Goal: Task Accomplishment & Management: Complete application form

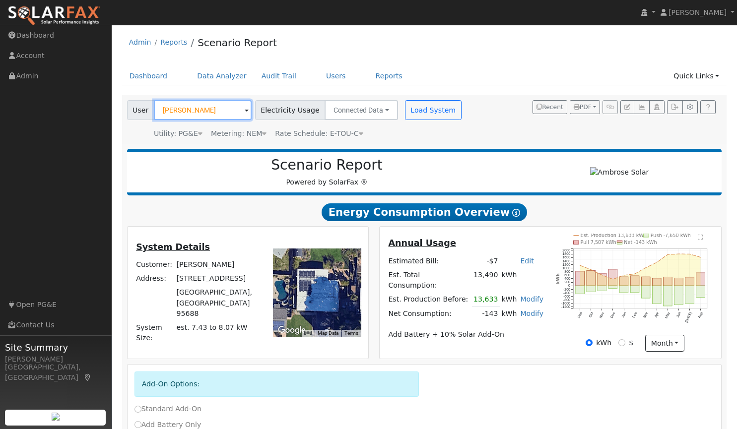
click at [215, 110] on input "Max Werner" at bounding box center [203, 110] width 98 height 20
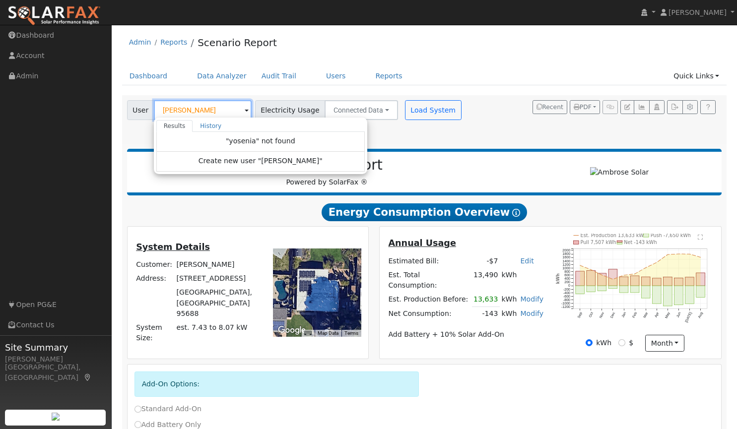
click at [189, 106] on input "[PERSON_NAME]" at bounding box center [203, 110] width 98 height 20
type input "y"
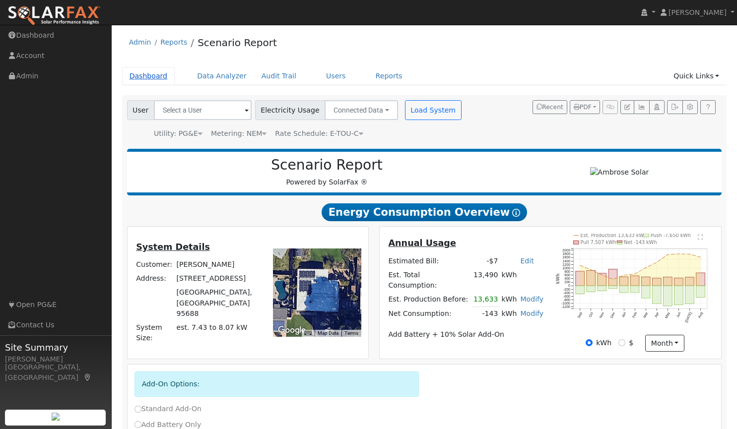
click at [147, 74] on link "Dashboard" at bounding box center [148, 76] width 53 height 18
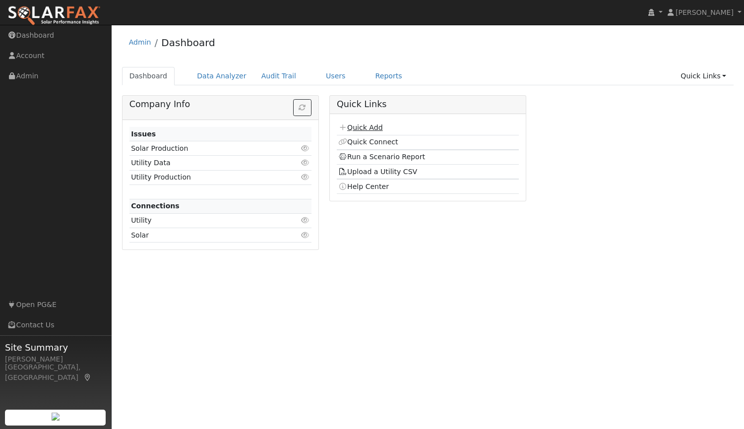
click at [362, 127] on link "Quick Add" at bounding box center [360, 128] width 44 height 8
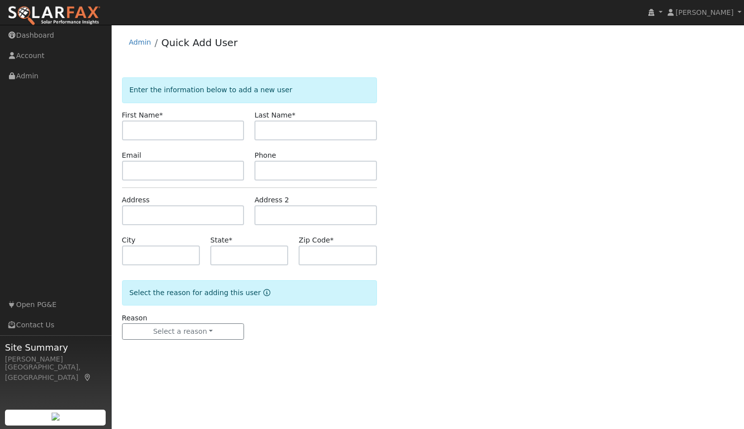
click at [215, 128] on input "text" at bounding box center [183, 131] width 123 height 20
type input "Yosenia"
click at [309, 123] on input "text" at bounding box center [316, 131] width 123 height 20
type input "Alanis"
click at [207, 171] on input "text" at bounding box center [183, 171] width 123 height 20
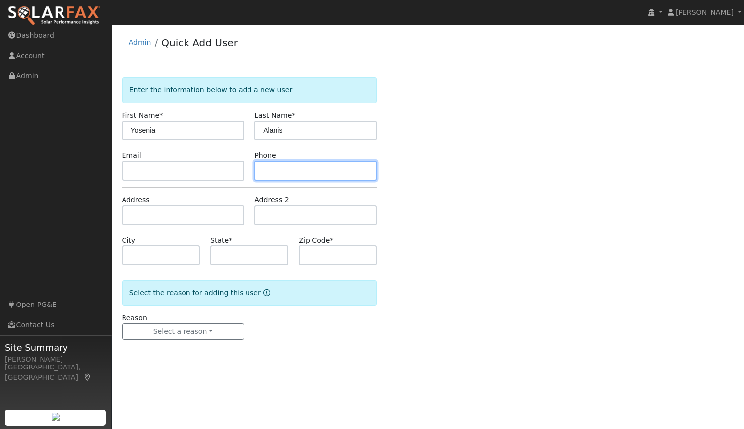
click at [284, 172] on input "text" at bounding box center [316, 171] width 123 height 20
paste input "[PHONE_NUMBER]"
type input "[PHONE_NUMBER]"
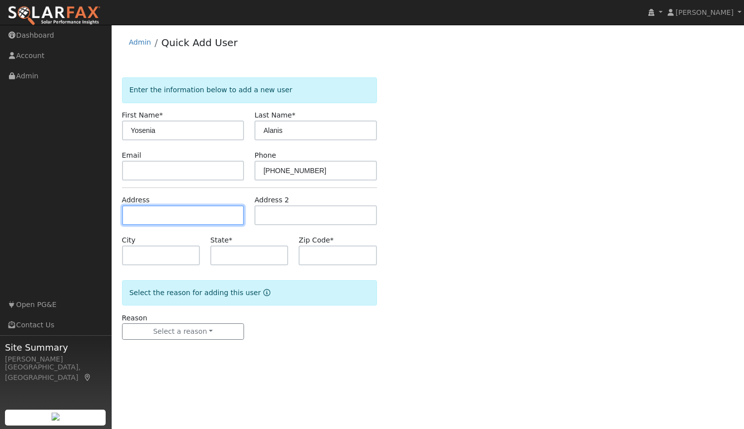
click at [181, 216] on input "text" at bounding box center [183, 215] width 123 height 20
type input "[STREET_ADDRESS]"
type input "[GEOGRAPHIC_DATA]"
type input "CA"
type input "95687"
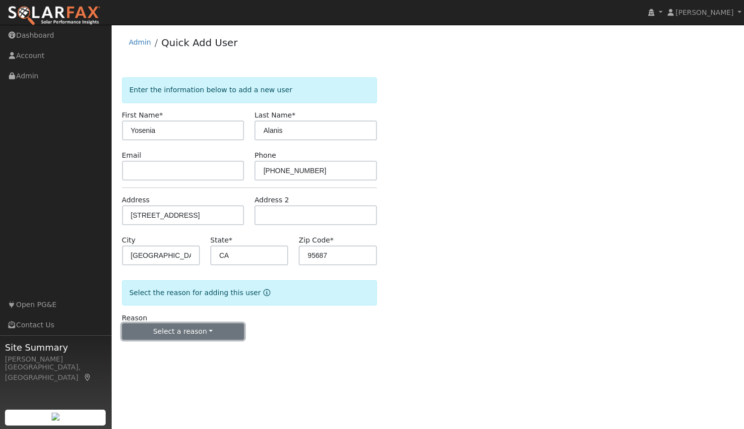
click at [182, 332] on button "Select a reason" at bounding box center [183, 331] width 123 height 17
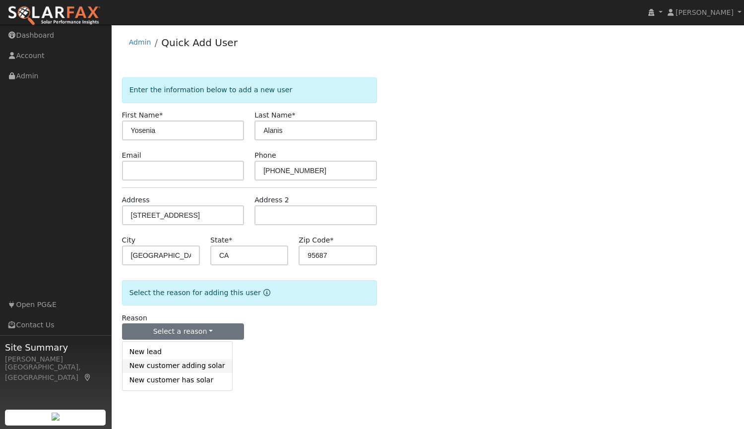
click at [183, 367] on link "New customer adding solar" at bounding box center [178, 366] width 110 height 14
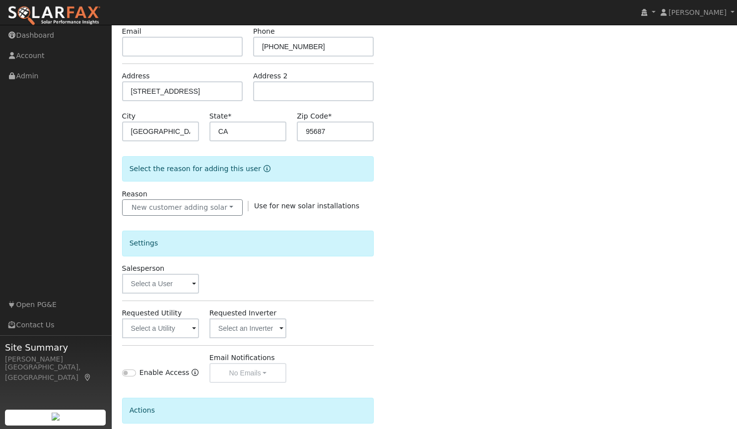
scroll to position [128, 0]
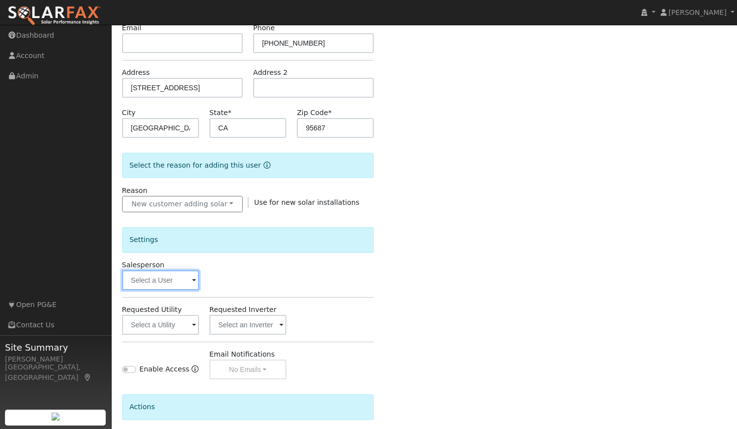
click at [155, 284] on input "text" at bounding box center [160, 280] width 77 height 20
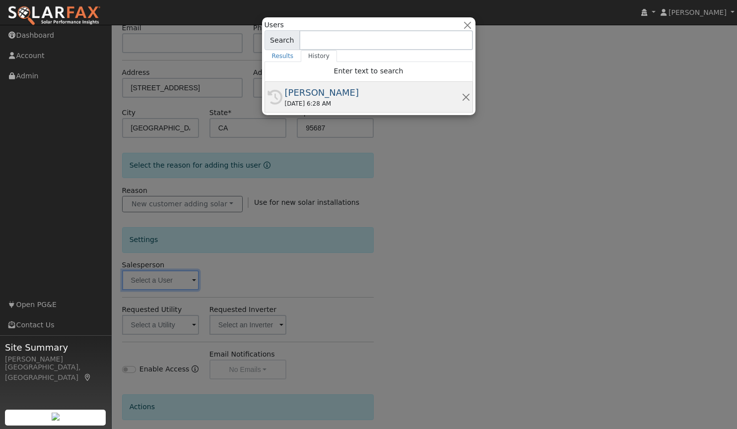
click at [296, 92] on div "[PERSON_NAME]" at bounding box center [373, 92] width 177 height 13
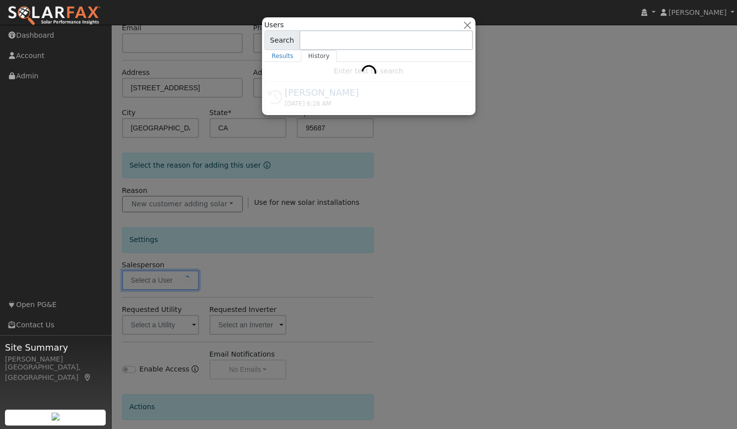
type input "[PERSON_NAME]"
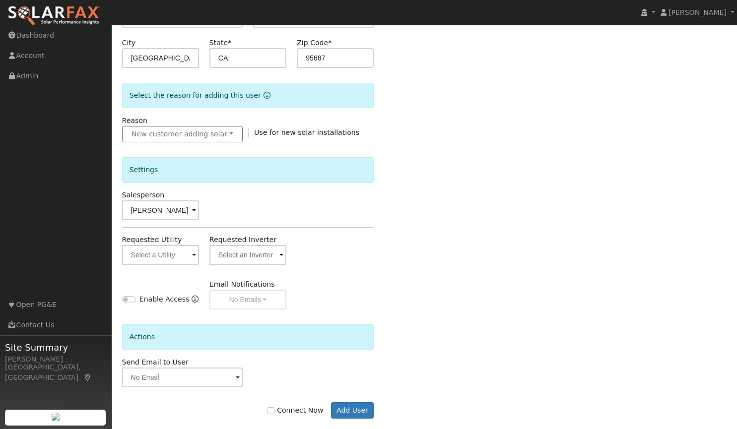
scroll to position [212, 0]
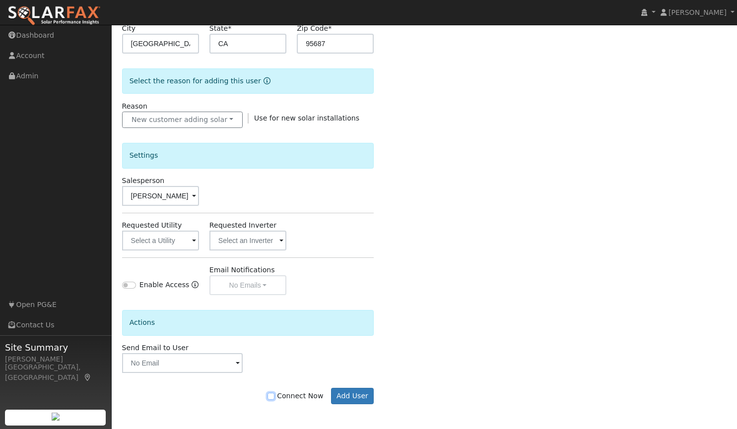
click at [274, 396] on input "Connect Now" at bounding box center [270, 396] width 7 height 7
checkbox input "true"
click at [368, 393] on button "Add User" at bounding box center [352, 396] width 43 height 17
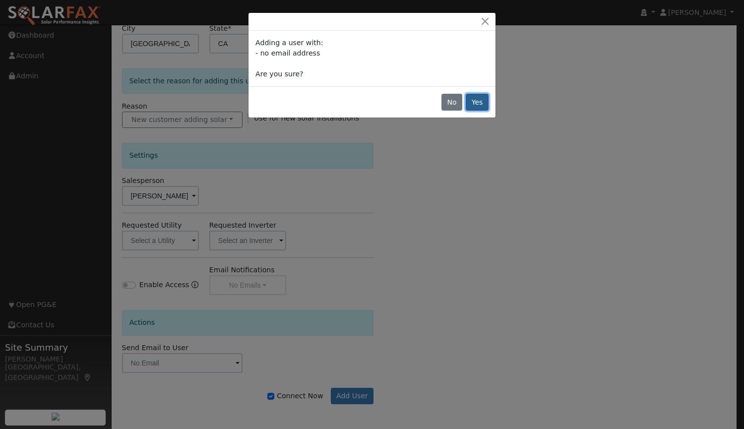
click at [474, 104] on button "Yes" at bounding box center [477, 102] width 23 height 17
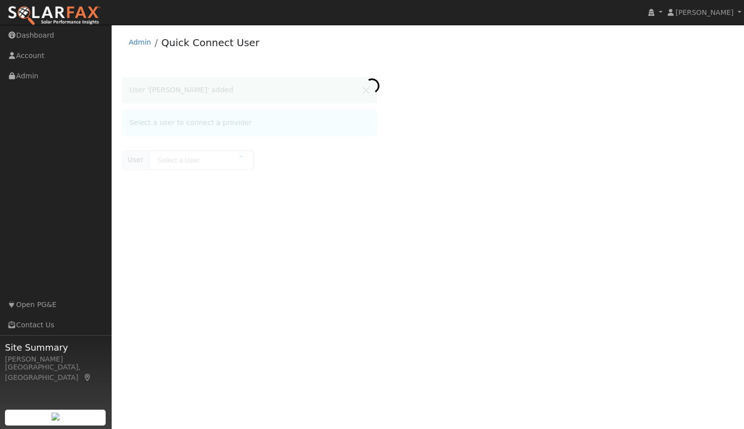
type input "[PERSON_NAME]"
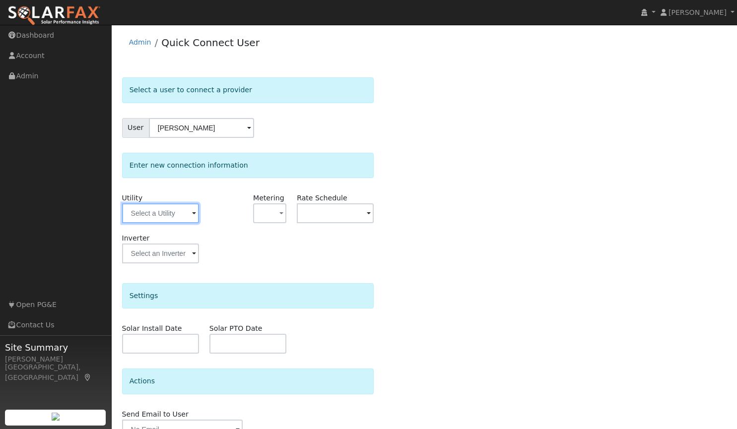
click at [161, 213] on input "text" at bounding box center [160, 213] width 77 height 20
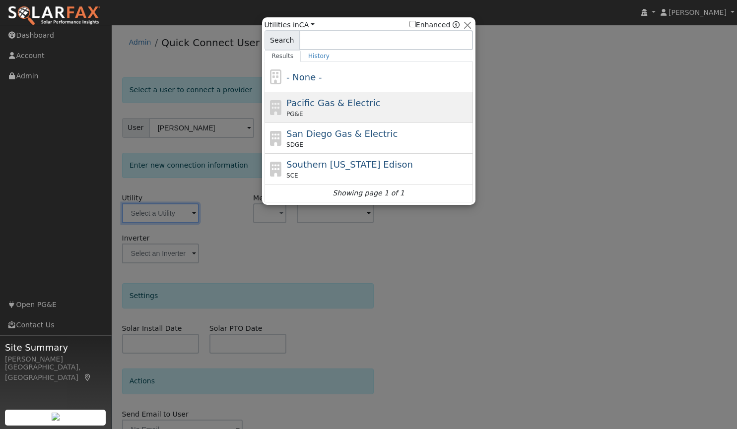
click at [310, 103] on span "Pacific Gas & Electric" at bounding box center [333, 103] width 94 height 10
type input "PG&E"
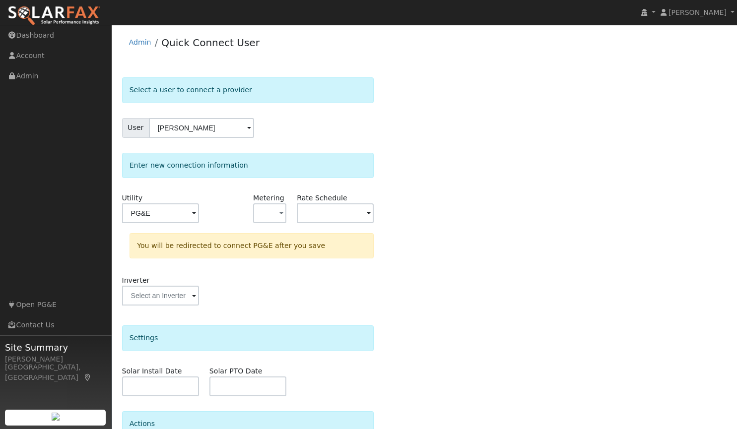
scroll to position [94, 0]
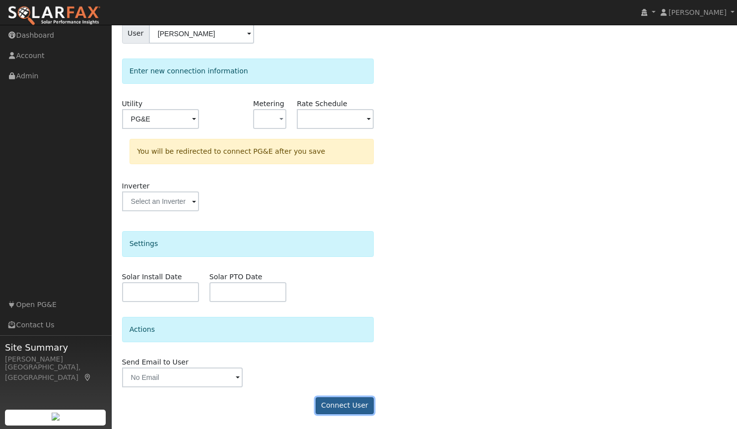
click at [340, 408] on button "Connect User" at bounding box center [345, 405] width 59 height 17
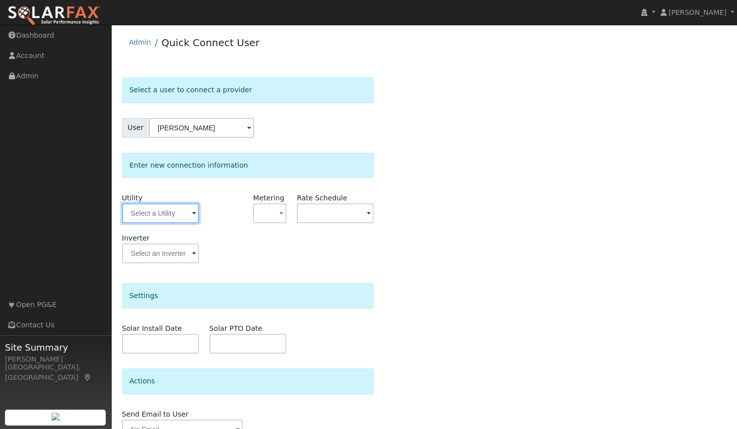
click at [182, 211] on input "text" at bounding box center [160, 213] width 77 height 20
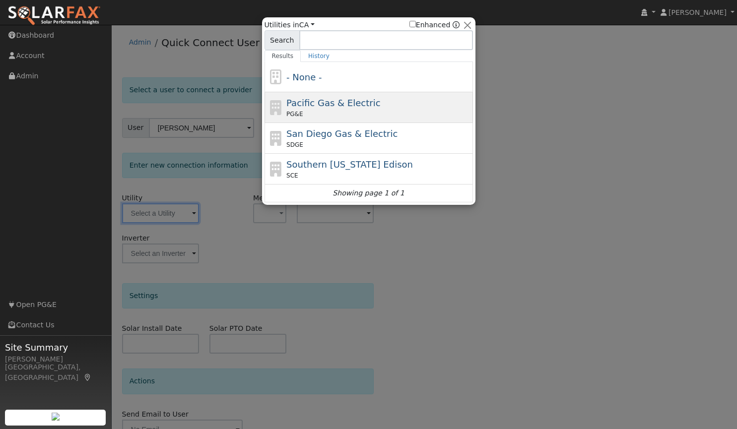
click at [303, 100] on span "Pacific Gas & Electric" at bounding box center [333, 103] width 94 height 10
type input "PG&E"
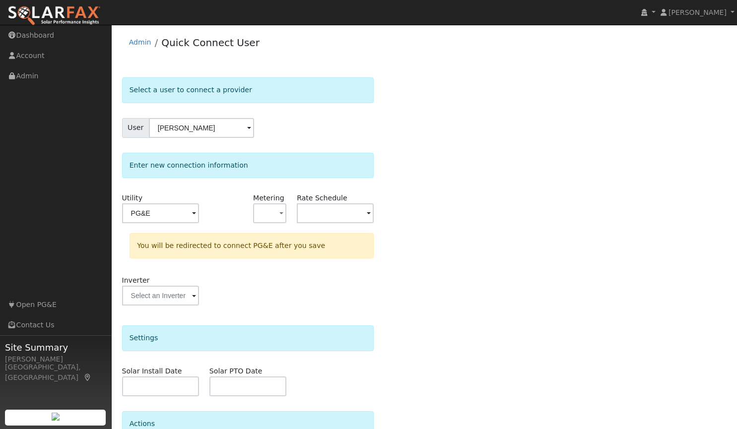
scroll to position [94, 0]
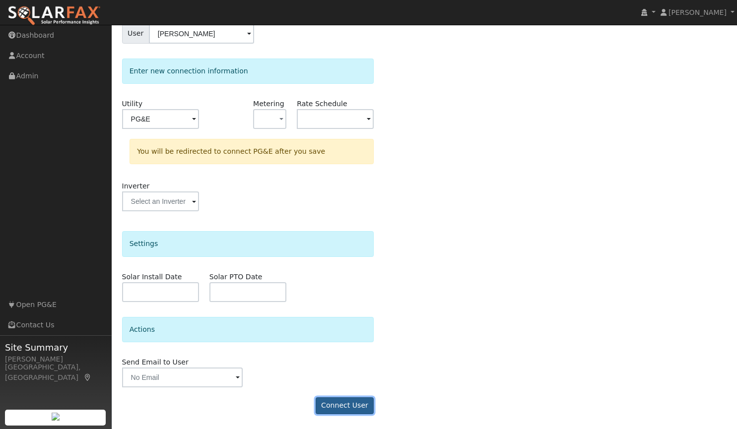
click at [344, 401] on button "Connect User" at bounding box center [345, 405] width 59 height 17
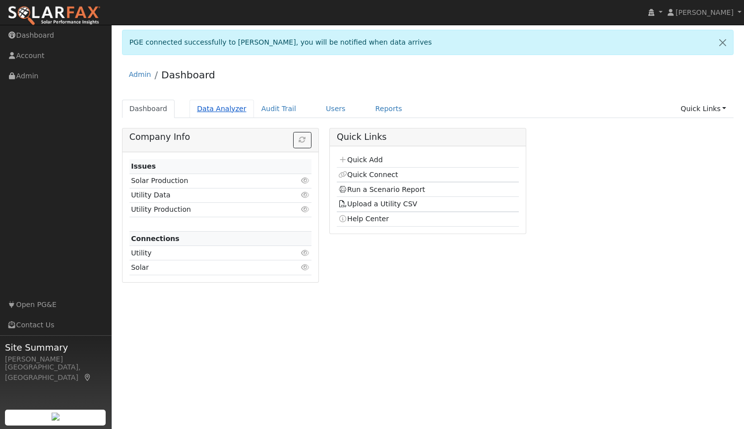
click at [215, 108] on link "Data Analyzer" at bounding box center [222, 109] width 64 height 18
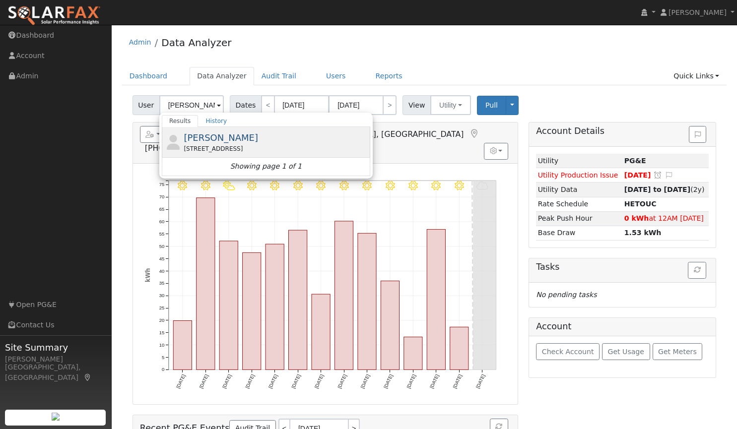
click at [208, 138] on span "[PERSON_NAME]" at bounding box center [221, 137] width 74 height 10
type input "[PERSON_NAME]"
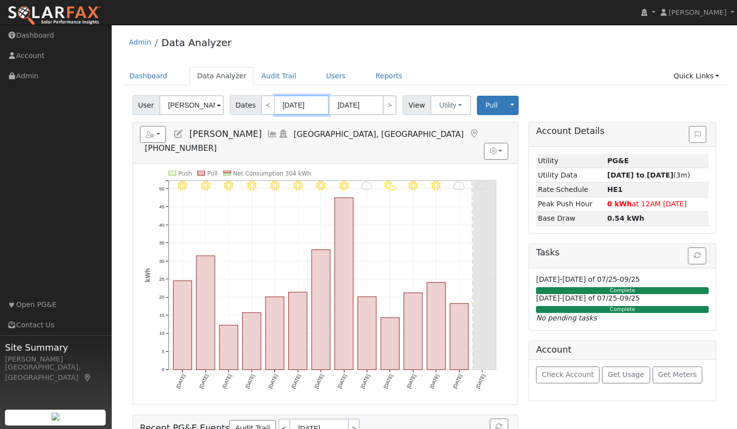
click at [287, 104] on input "[DATE]" at bounding box center [301, 105] width 55 height 20
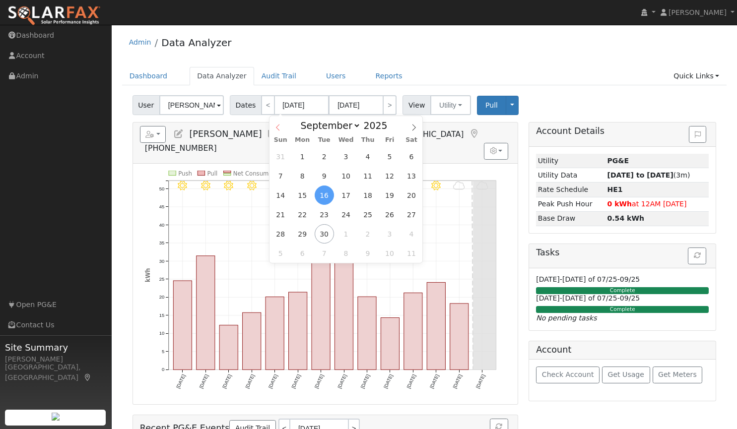
click at [280, 125] on icon at bounding box center [277, 127] width 7 height 7
select select "7"
click at [386, 160] on span "1" at bounding box center [389, 156] width 19 height 19
type input "[DATE]"
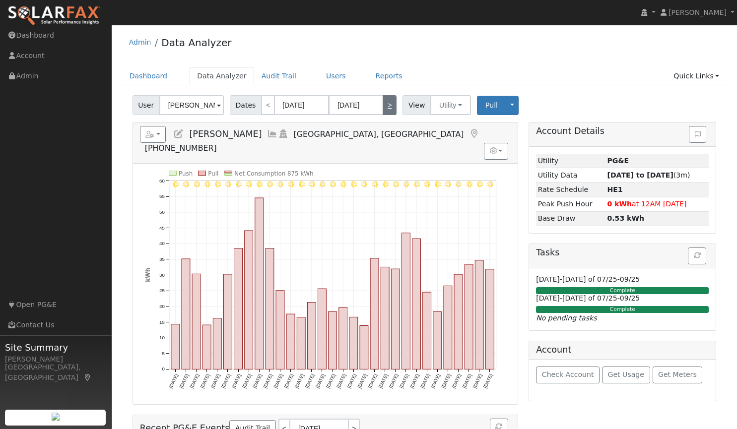
click at [385, 103] on link ">" at bounding box center [390, 105] width 14 height 20
type input "09/01/2025"
type input "09/30/2025"
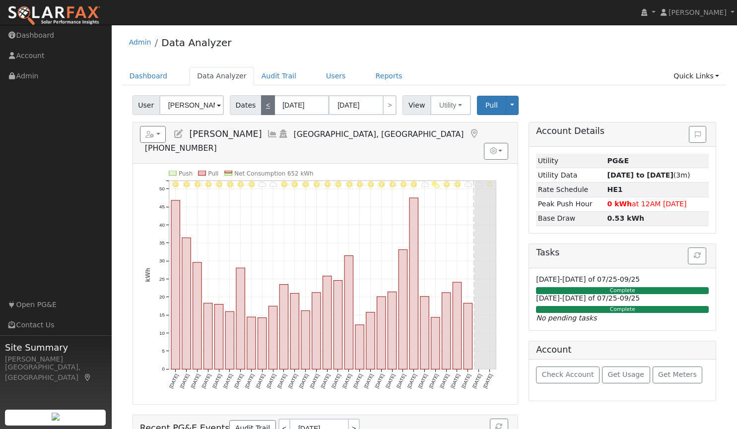
click at [264, 105] on link "<" at bounding box center [268, 105] width 14 height 20
type input "08/01/2025"
type input "08/31/2025"
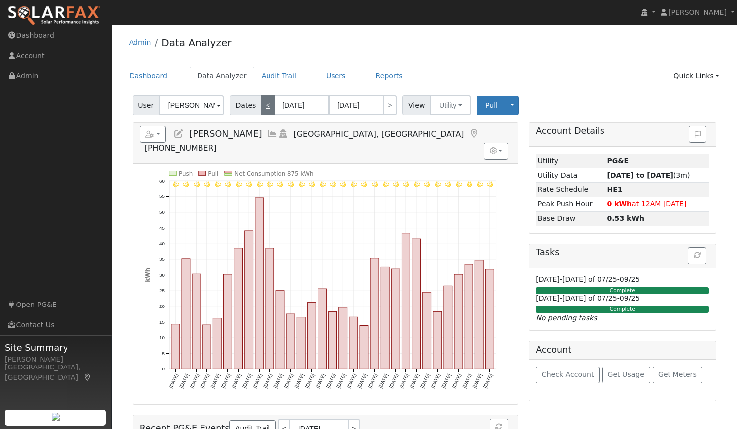
click at [264, 105] on link "<" at bounding box center [268, 105] width 14 height 20
type input "07/01/2025"
type input "07/31/2025"
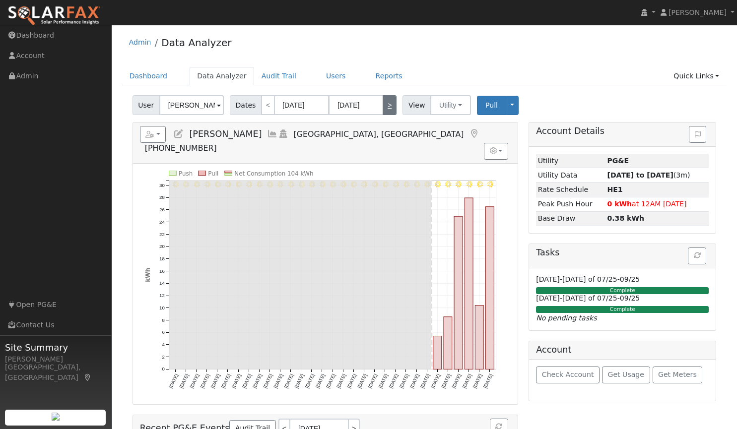
click at [383, 104] on link ">" at bounding box center [390, 105] width 14 height 20
type input "08/01/2025"
type input "08/31/2025"
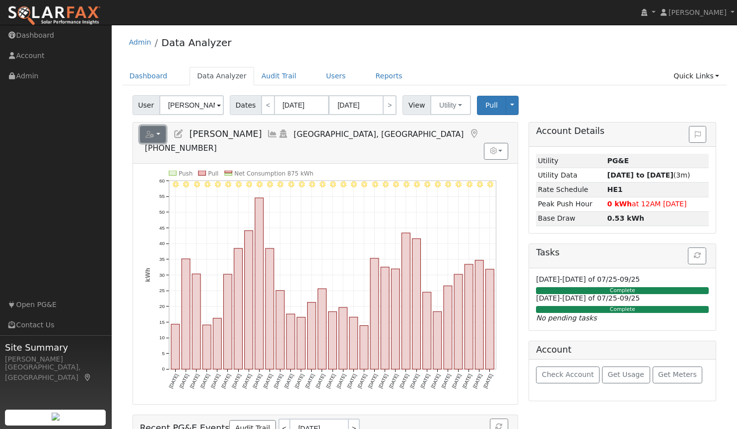
click at [145, 129] on button "button" at bounding box center [153, 134] width 26 height 17
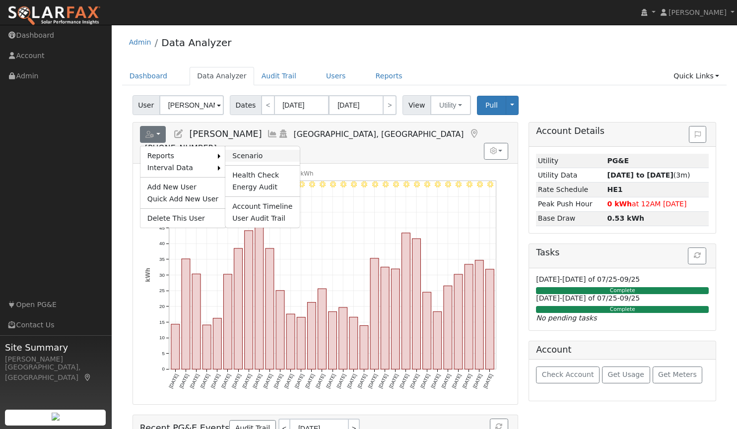
click at [238, 153] on link "Scenario" at bounding box center [262, 156] width 74 height 12
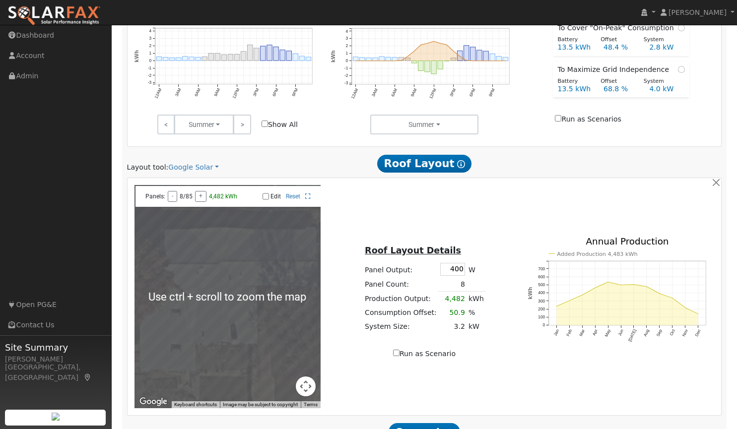
scroll to position [463, 0]
click at [176, 167] on link "Google Solar" at bounding box center [193, 167] width 51 height 10
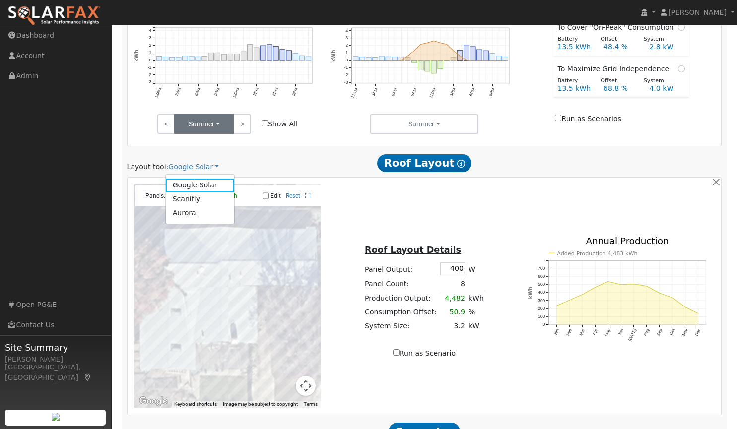
click at [191, 214] on link "Aurora" at bounding box center [200, 213] width 69 height 14
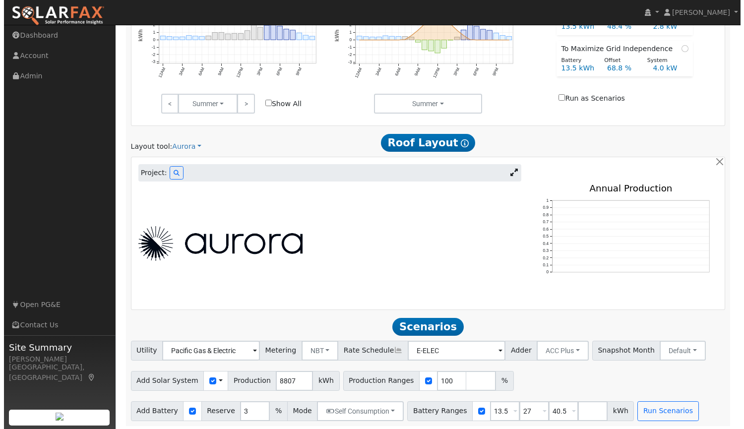
scroll to position [487, 0]
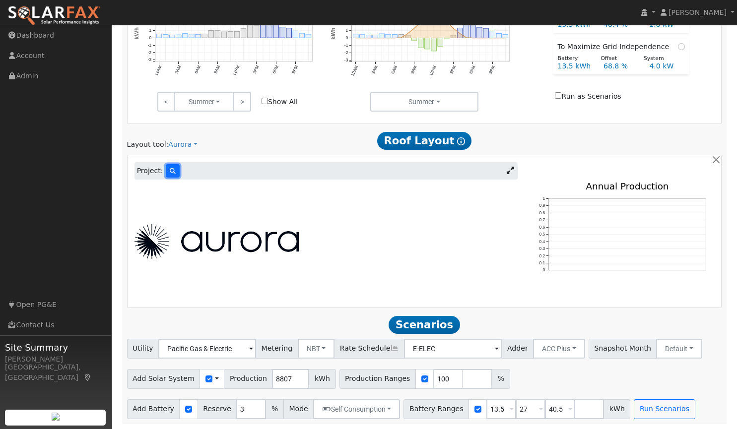
click at [170, 171] on icon at bounding box center [173, 171] width 6 height 6
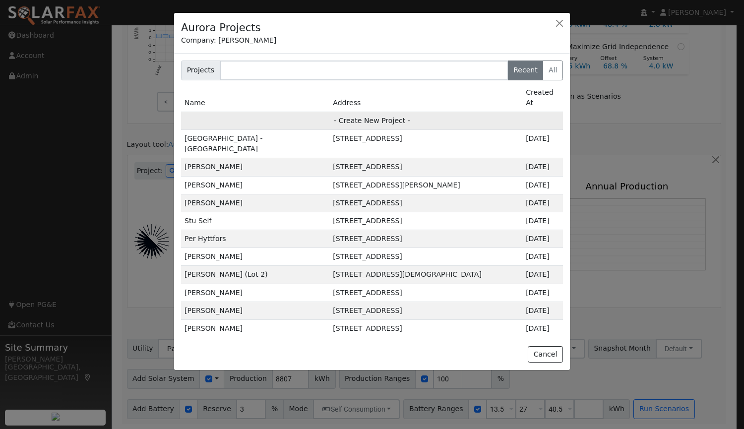
click at [365, 112] on td "- Create New Project -" at bounding box center [372, 121] width 382 height 18
type input "Yosenia Alanis"
type input "136 Revere Court"
type input "Vacaville"
type input "CA"
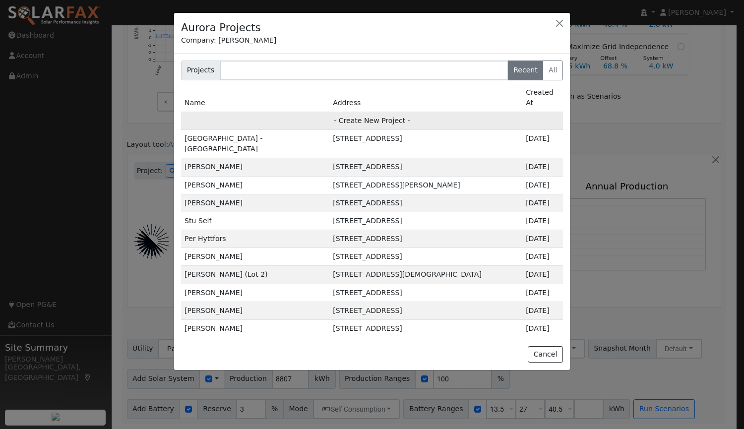
type input "95687"
type input "Design"
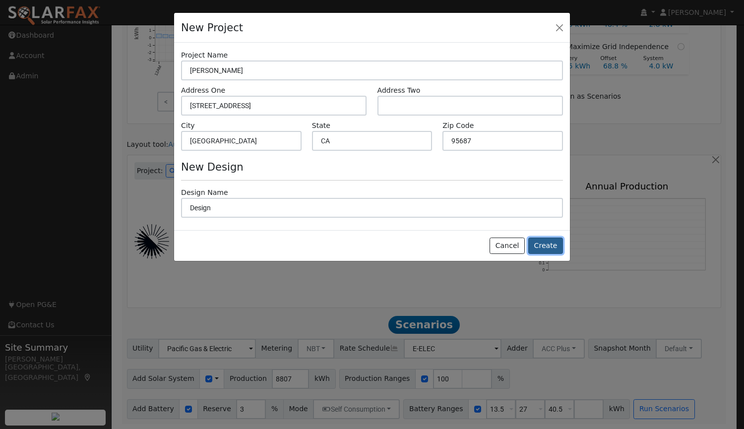
click at [548, 246] on button "Create" at bounding box center [545, 246] width 35 height 17
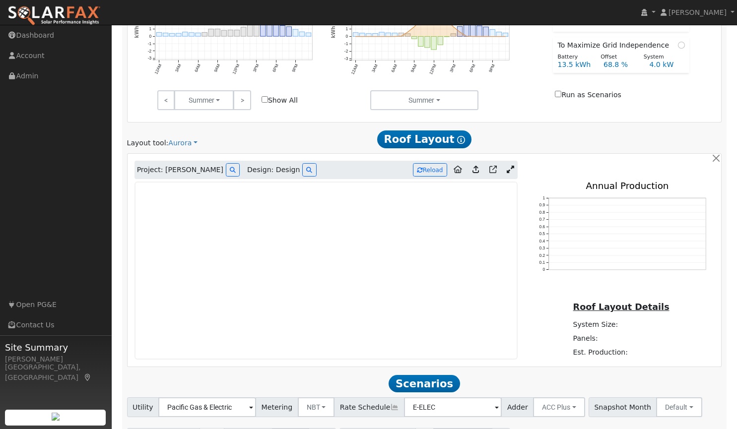
click at [509, 168] on icon at bounding box center [510, 169] width 7 height 7
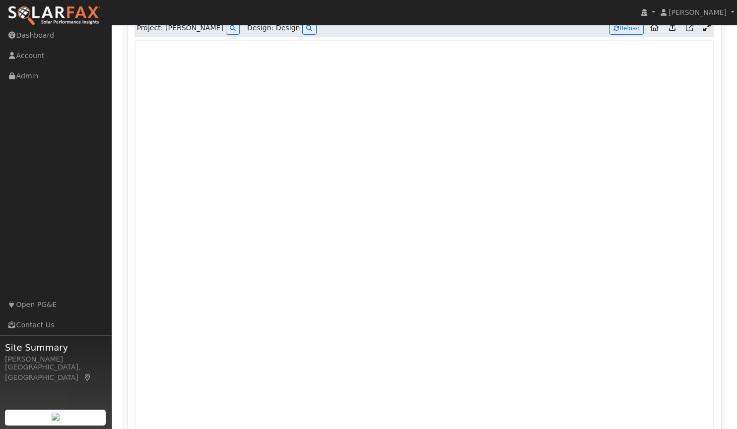
scroll to position [631, 0]
click at [671, 29] on icon at bounding box center [672, 25] width 6 height 7
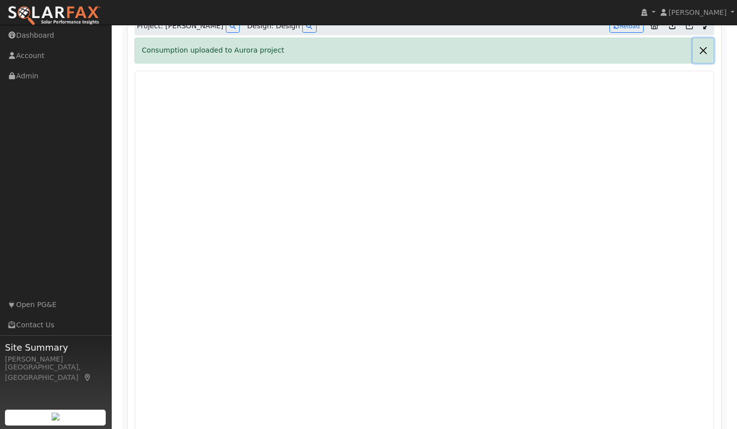
click at [701, 50] on button "button" at bounding box center [703, 50] width 21 height 24
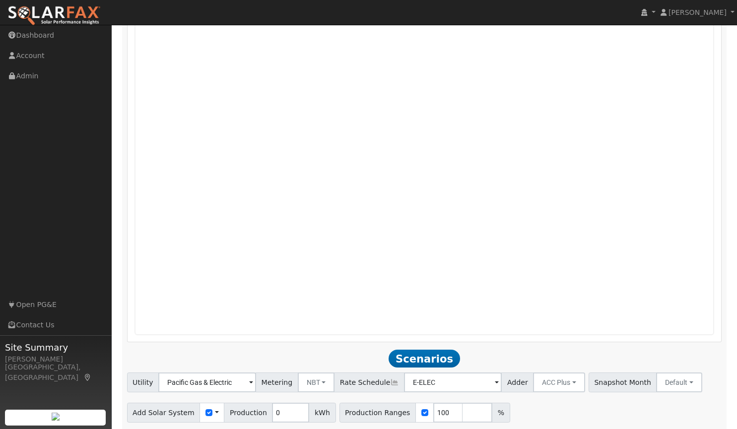
scroll to position [760, 0]
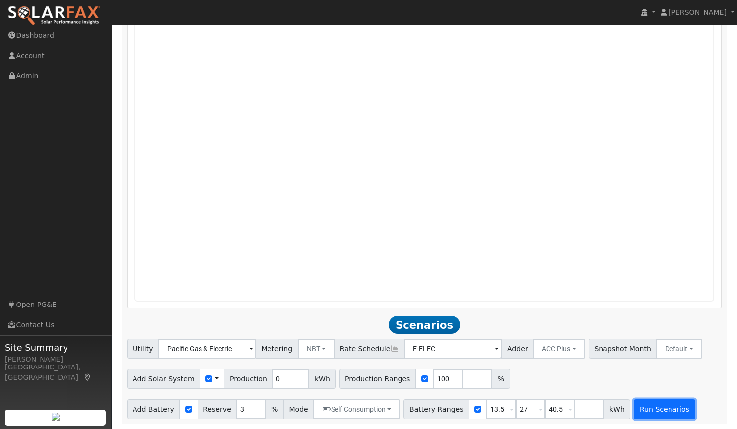
click at [638, 407] on button "Run Scenarios" at bounding box center [664, 409] width 61 height 20
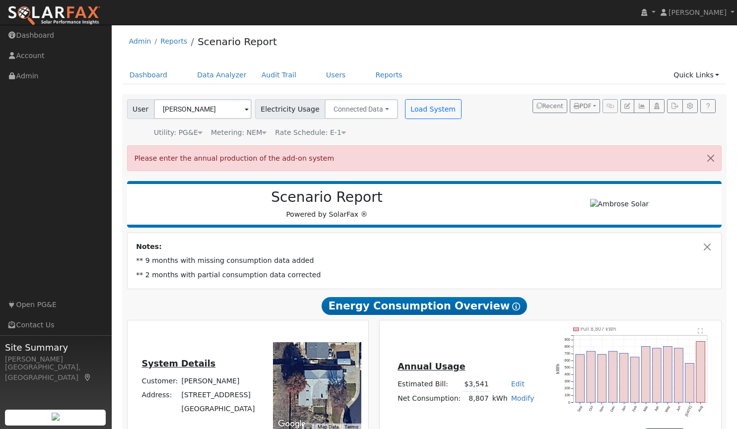
scroll to position [0, 0]
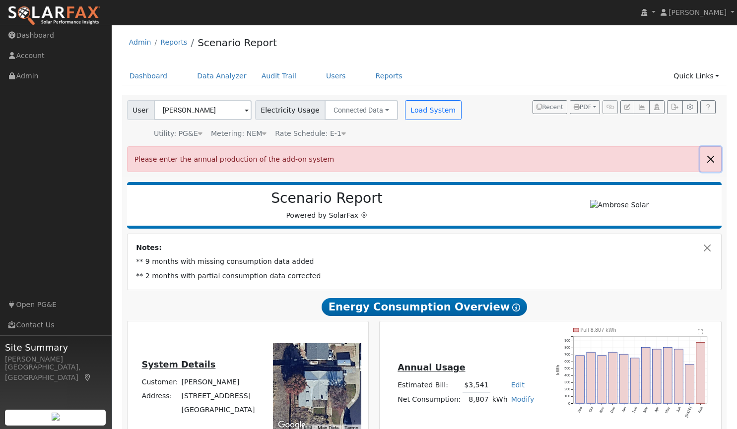
click at [709, 158] on button "button" at bounding box center [710, 159] width 21 height 24
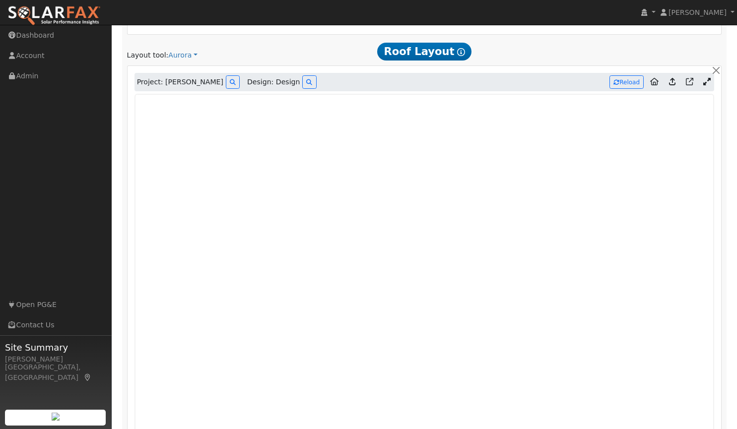
scroll to position [574, 0]
click at [637, 85] on button "Reload" at bounding box center [626, 82] width 34 height 13
type input "9913"
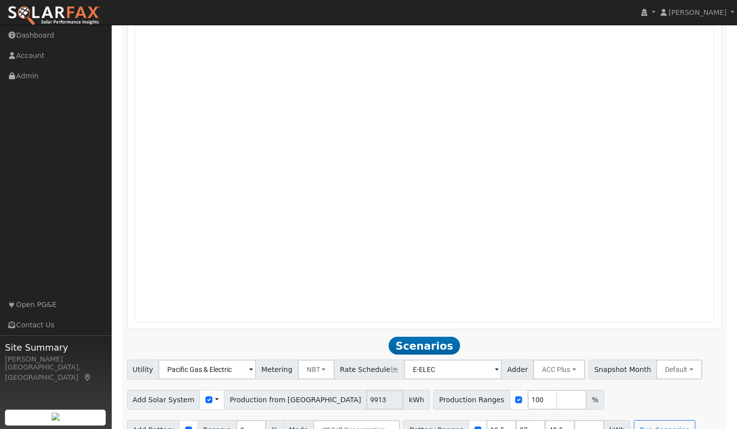
scroll to position [760, 0]
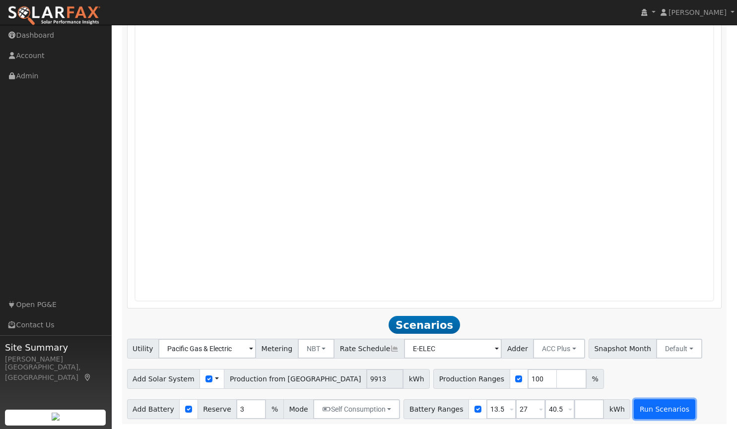
click at [634, 405] on button "Run Scenarios" at bounding box center [664, 409] width 61 height 20
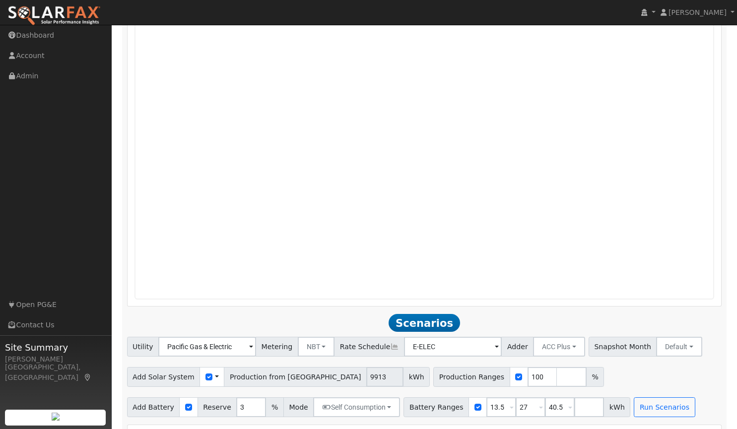
type input "6.6"
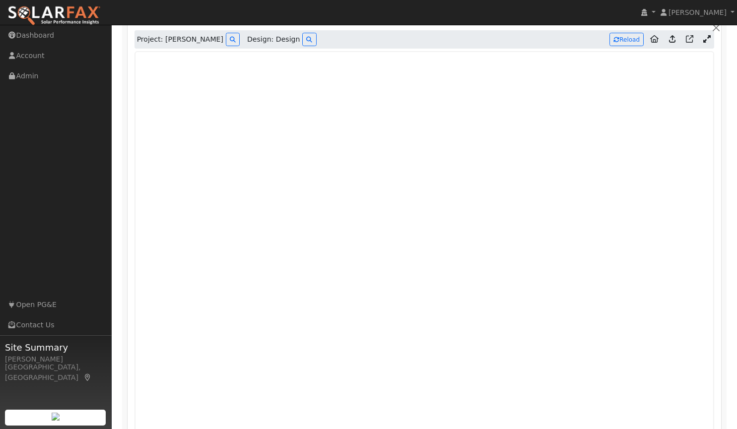
scroll to position [618, 0]
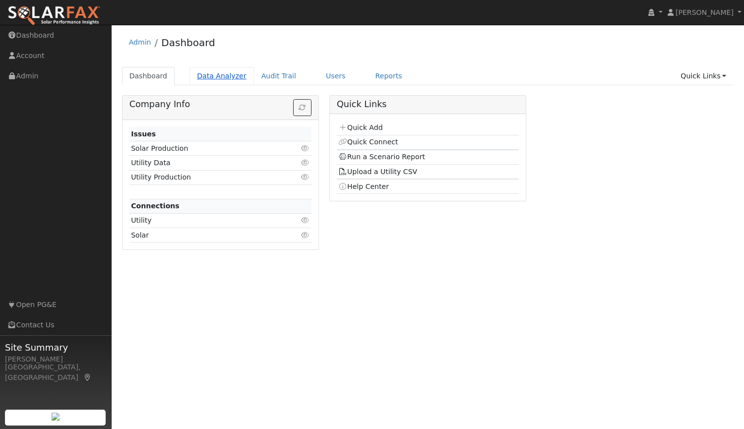
click at [215, 75] on link "Data Analyzer" at bounding box center [222, 76] width 64 height 18
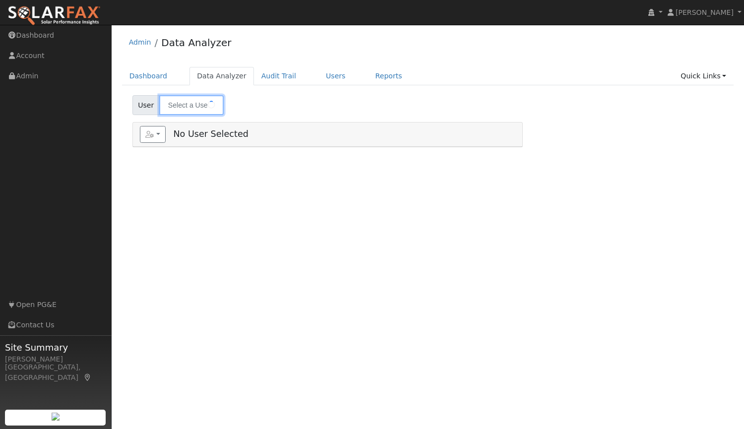
type input "[PERSON_NAME]"
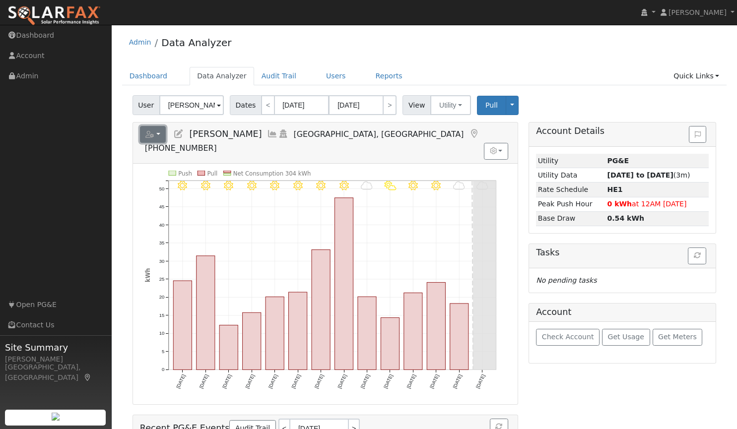
click at [153, 133] on icon "button" at bounding box center [149, 134] width 9 height 7
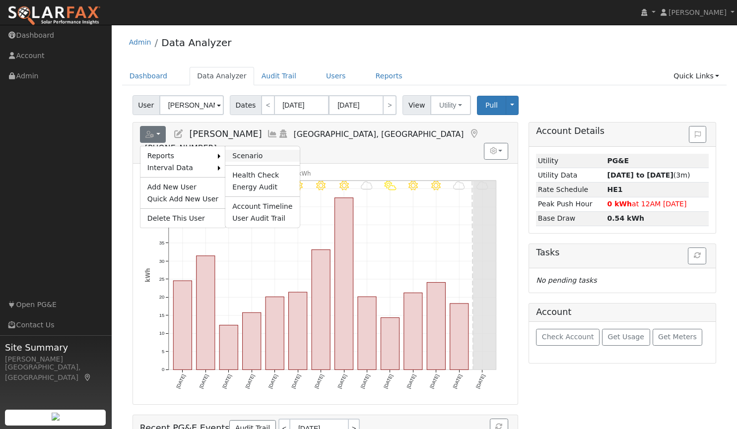
click at [238, 154] on link "Scenario" at bounding box center [262, 156] width 74 height 12
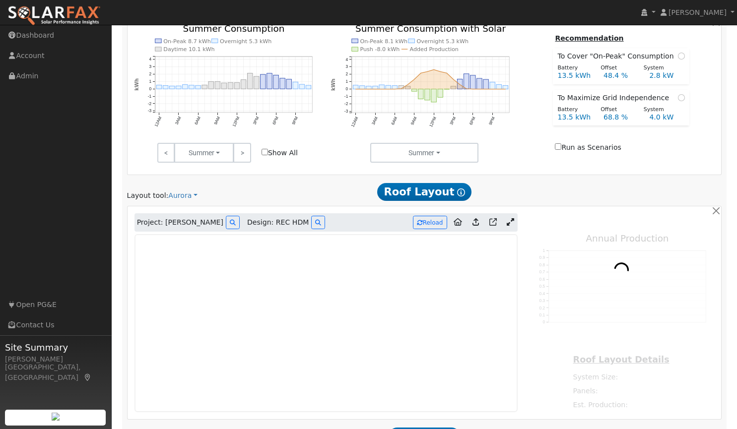
scroll to position [472, 0]
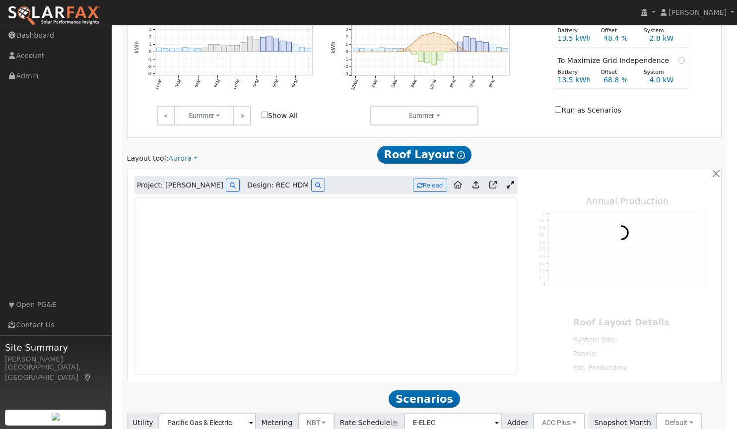
type input "11579"
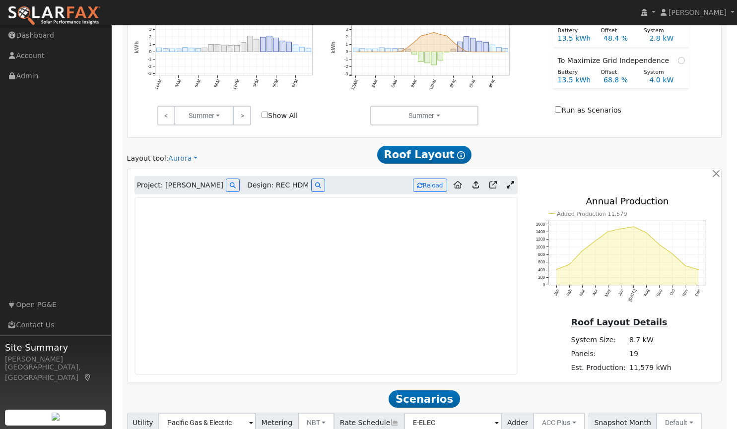
click at [512, 185] on icon at bounding box center [510, 184] width 7 height 7
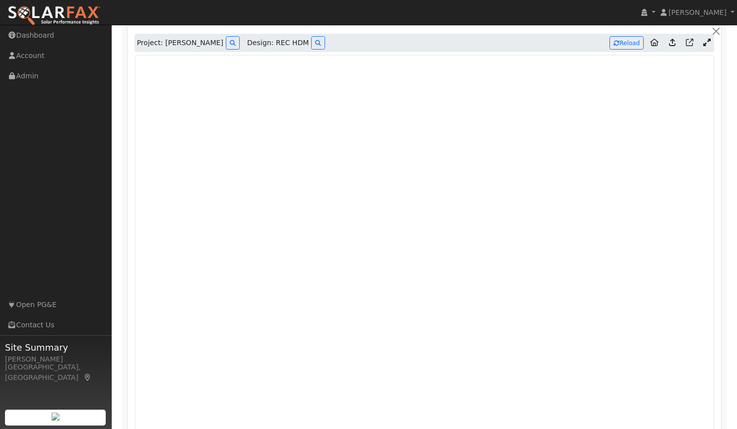
scroll to position [615, 0]
